Goal: Information Seeking & Learning: Find specific fact

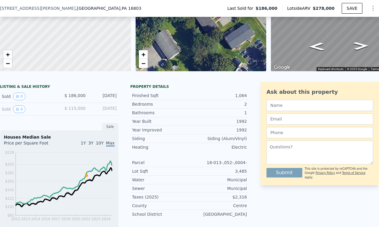
scroll to position [86, 0]
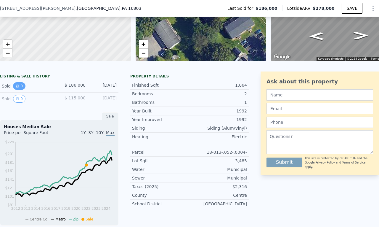
click at [21, 89] on button "0" at bounding box center [19, 86] width 12 height 8
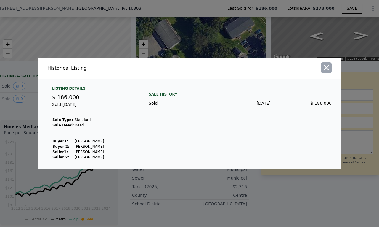
click at [327, 70] on icon "button" at bounding box center [326, 67] width 8 height 8
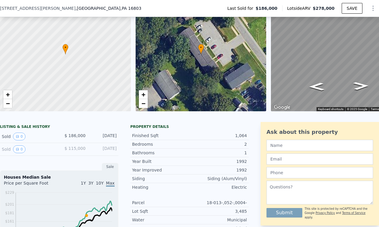
scroll to position [59, 0]
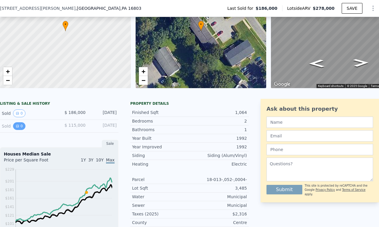
click at [16, 128] on icon "View historical data" at bounding box center [18, 126] width 4 height 4
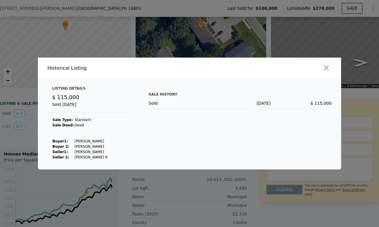
click at [26, 142] on div at bounding box center [189, 113] width 379 height 227
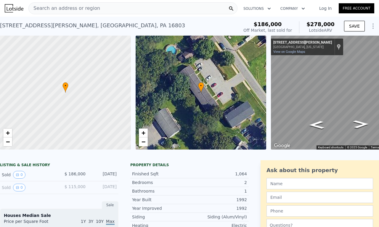
scroll to position [0, 0]
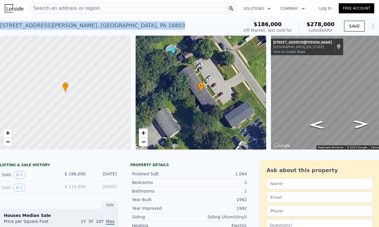
drag, startPoint x: 92, startPoint y: 26, endPoint x: 0, endPoint y: 26, distance: 91.8
click at [0, 26] on div "1918 Weaver St , Centre County , PA 16803 Sold Feb 2022 for $186k (~ARV $278k )" at bounding box center [118, 27] width 236 height 17
copy div "1918 Weaver St , Centre County , PA 16803"
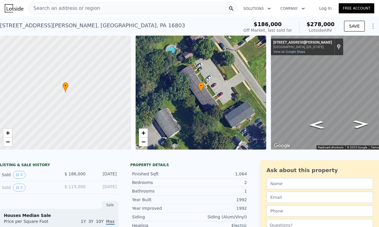
click at [65, 7] on span "Search an address or region" at bounding box center [64, 8] width 71 height 7
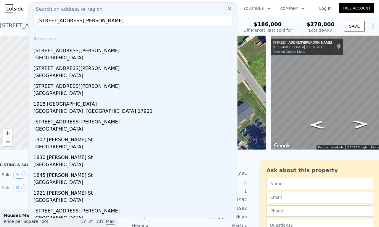
click at [71, 20] on input "1918 Weaver St, Centre County, PA 16803" at bounding box center [132, 20] width 199 height 11
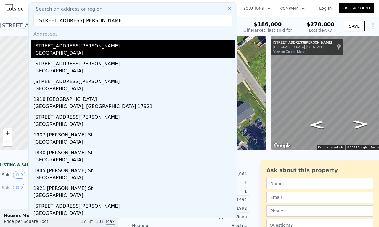
type input "1918 Weaver St apt 1 Centre County, PA 16803"
click at [128, 55] on div "Centre County, PA 16803" at bounding box center [133, 53] width 201 height 8
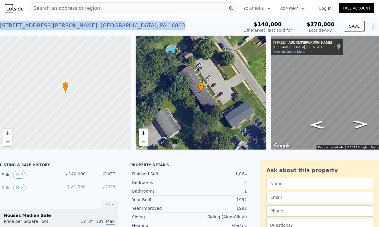
drag, startPoint x: 87, startPoint y: 28, endPoint x: 0, endPoint y: 33, distance: 87.2
click at [0, 33] on div "1918 Weaver St Apt 5 , Centre County , PA 16803 Sold Jun 2012 for $140k (~ARV $…" at bounding box center [118, 27] width 236 height 17
copy div "1918 Weaver St Apt 5 , Centre County , PA 16803"
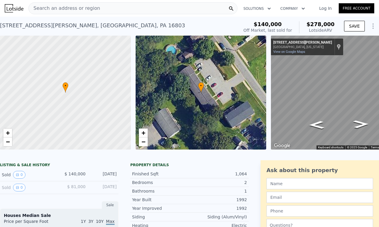
click at [77, 6] on span "Search an address or region" at bounding box center [64, 8] width 71 height 7
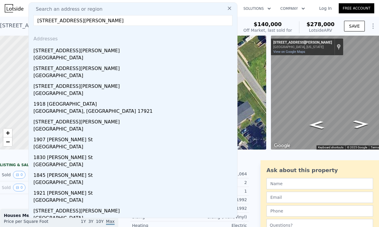
click at [79, 20] on input "1918 Weaver St Apt 5, Centre County, PA 16803" at bounding box center [132, 20] width 199 height 11
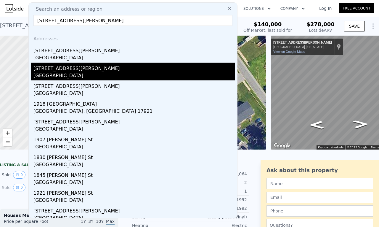
type input "1918 Weaver St Apt 6, Centre County, PA 16803"
click at [70, 71] on div "1918 Weaver St Apt 6" at bounding box center [133, 66] width 201 height 9
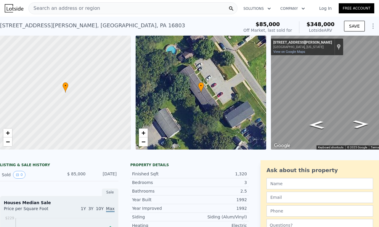
click at [66, 6] on span "Search an address or region" at bounding box center [64, 8] width 71 height 7
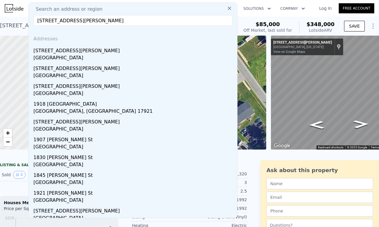
click at [82, 19] on input "1918 Weaver St Apt 5, Centre County, PA 16803" at bounding box center [132, 20] width 199 height 11
drag, startPoint x: 111, startPoint y: 22, endPoint x: 79, endPoint y: 22, distance: 32.0
click at [79, 22] on input "1918 Weaver St Apt , Centre County, PA 16803" at bounding box center [132, 20] width 199 height 11
type input "1918 Weaver St Apt 16803"
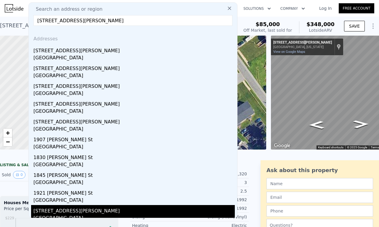
click at [131, 217] on div "Centre County, PA 16803" at bounding box center [133, 218] width 201 height 8
